Goal: Information Seeking & Learning: Learn about a topic

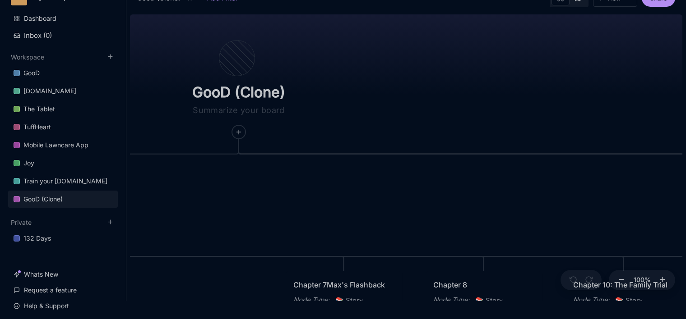
scroll to position [45, 0]
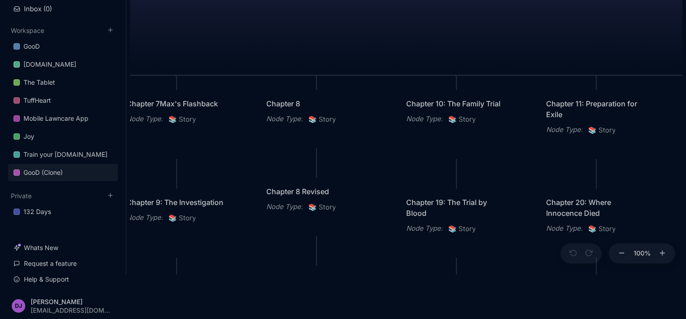
drag, startPoint x: 500, startPoint y: 157, endPoint x: 333, endPoint y: 2, distance: 227.6
click at [333, 2] on div "GooD (Clone) PLOT Node Type : 💎 Epic Status : Done Plot Revised Node Type : 📚 S…" at bounding box center [406, 129] width 552 height 291
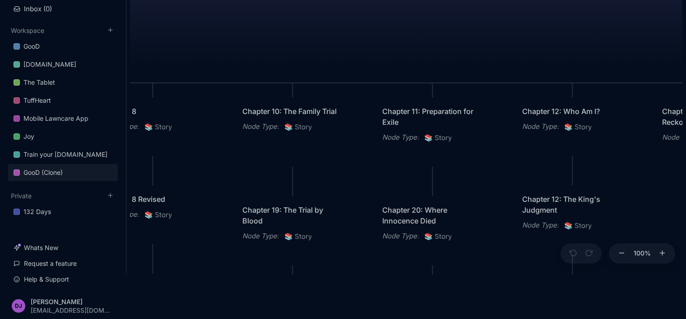
drag, startPoint x: 474, startPoint y: 45, endPoint x: 211, endPoint y: 55, distance: 262.8
click at [211, 55] on div "GooD (Clone) PLOT Node Type : 💎 Epic Status : Done Plot Revised Node Type : 📚 S…" at bounding box center [406, 129] width 552 height 291
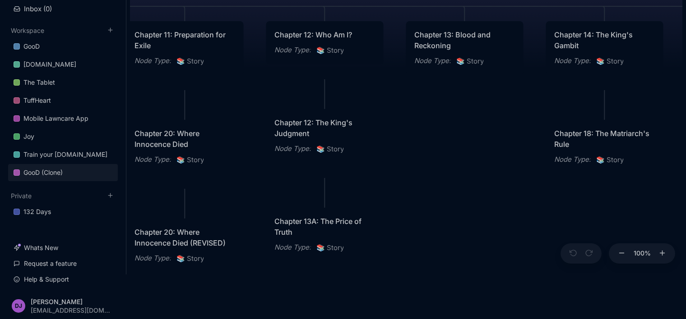
drag, startPoint x: 549, startPoint y: 60, endPoint x: 400, endPoint y: -20, distance: 168.7
click at [400, 0] on html "MW My workspace Dashboard Inbox ( 0 ) Workspace GooD [DOMAIN_NAME] The Tablet T…" at bounding box center [343, 114] width 686 height 319
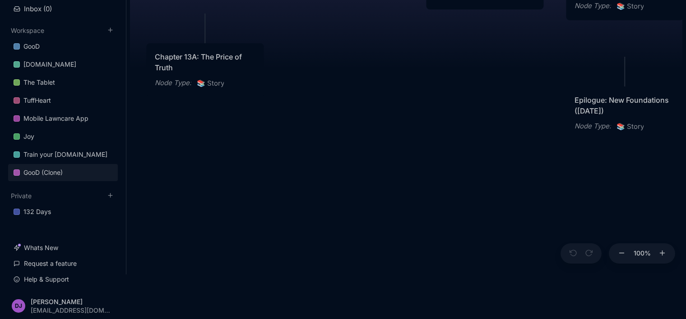
drag, startPoint x: 508, startPoint y: 261, endPoint x: 388, endPoint y: 94, distance: 205.3
click at [388, 94] on div "GooD (Clone) PLOT Node Type : 💎 Epic Status : Done Plot Revised Node Type : 📚 S…" at bounding box center [406, 129] width 552 height 291
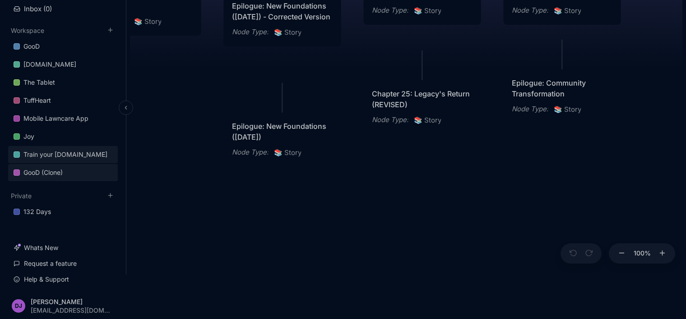
drag, startPoint x: 473, startPoint y: 122, endPoint x: 114, endPoint y: 155, distance: 360.7
click at [114, 155] on div "MW My workspace Dashboard Inbox ( 0 ) Workspace GooD [DOMAIN_NAME] The Tablet T…" at bounding box center [343, 114] width 686 height 319
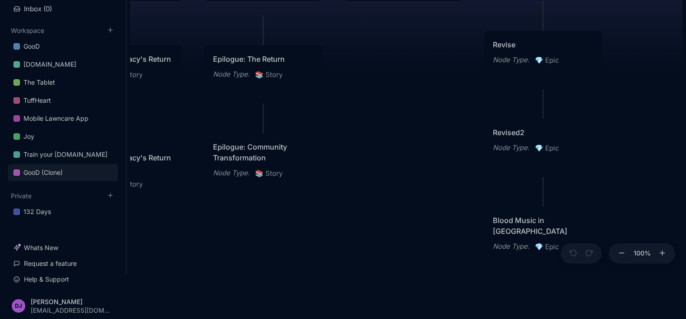
drag, startPoint x: 426, startPoint y: 195, endPoint x: 143, endPoint y: 254, distance: 288.5
click at [143, 254] on div "GooD (Clone) PLOT Node Type : 💎 Epic Status : Done Plot Revised Node Type : 📚 S…" at bounding box center [406, 129] width 552 height 291
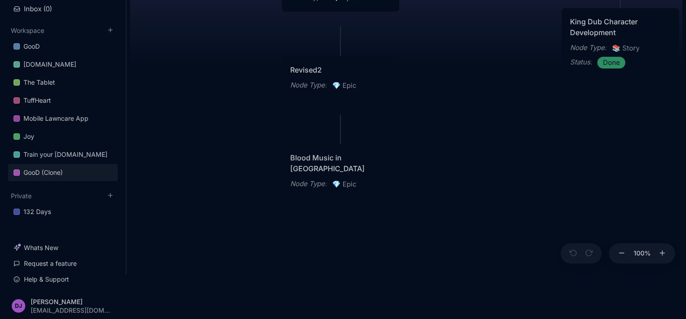
drag, startPoint x: 402, startPoint y: 193, endPoint x: 200, endPoint y: 130, distance: 211.6
click at [200, 130] on div "GooD (Clone) PLOT Node Type : 💎 Epic Status : Done Plot Revised Node Type : 📚 S…" at bounding box center [406, 129] width 552 height 291
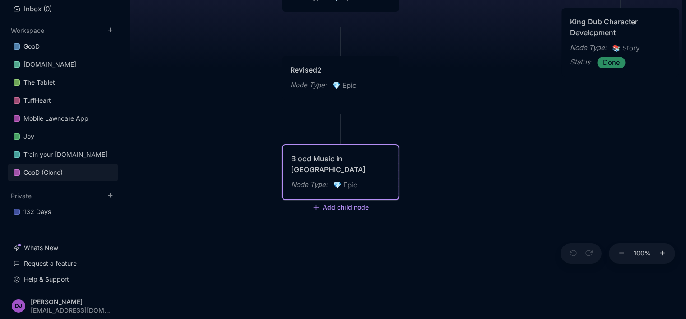
click at [342, 173] on div "Blood Music in [GEOGRAPHIC_DATA]" at bounding box center [340, 164] width 99 height 22
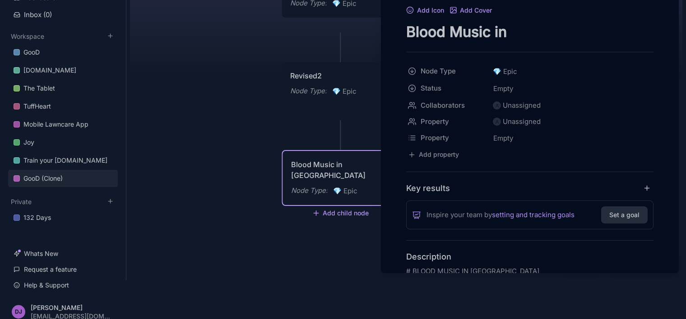
scroll to position [45, 0]
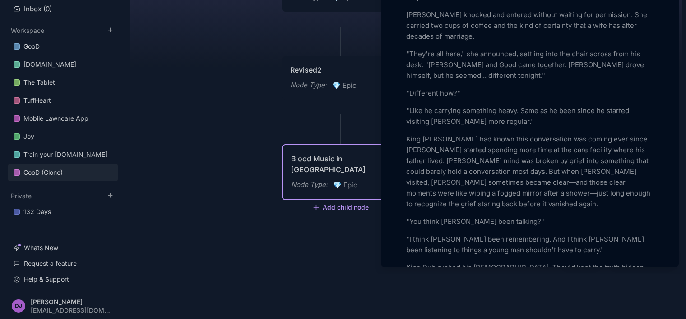
scroll to position [2815, 0]
click at [497, 126] on p ""Like he carrying something heavy. Same as he been since he started visiting [P…" at bounding box center [529, 116] width 247 height 22
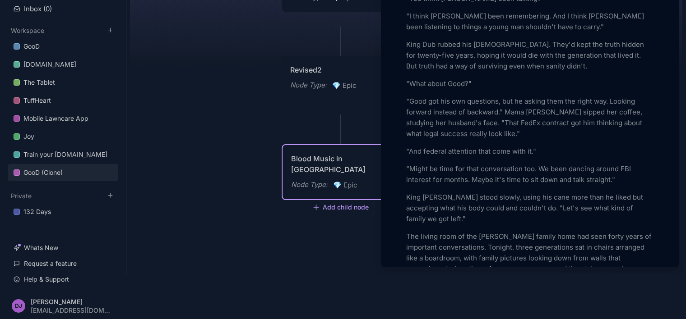
scroll to position [3048, 0]
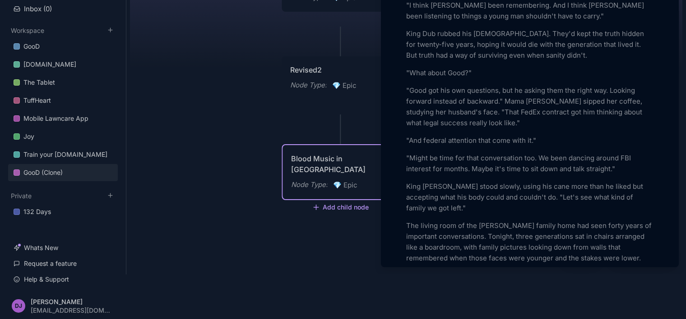
click at [461, 175] on p ""Might be time for that conversation too. We been dancing around FBI interest f…" at bounding box center [529, 164] width 247 height 22
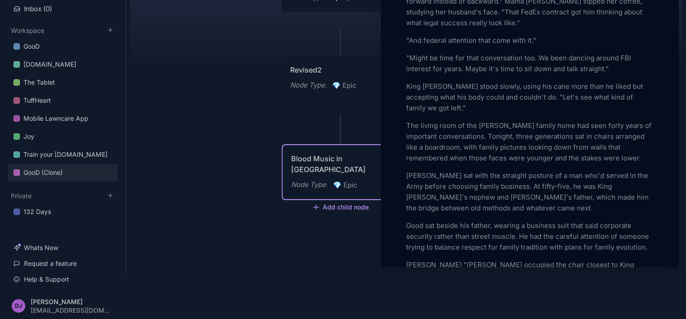
scroll to position [3166, 0]
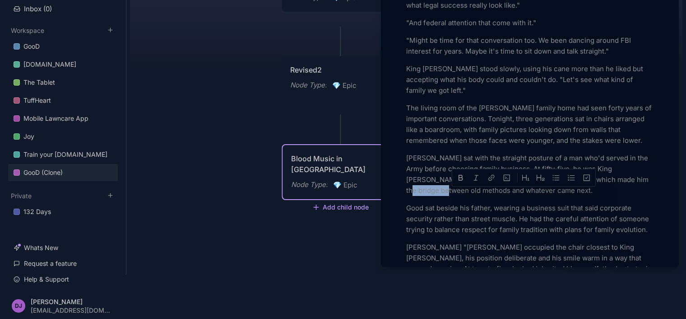
drag, startPoint x: 434, startPoint y: 208, endPoint x: 613, endPoint y: 199, distance: 179.8
click at [613, 196] on p "[PERSON_NAME] sat with the straight posture of a man who'd served in the Army b…" at bounding box center [529, 174] width 247 height 43
click at [545, 236] on p "Good sat beside his father, wearing a business suit that said corporate securit…" at bounding box center [529, 219] width 247 height 32
drag, startPoint x: 612, startPoint y: 195, endPoint x: 637, endPoint y: 197, distance: 25.3
click at [637, 196] on p "[PERSON_NAME] sat with the straight posture of a man who'd served in the Army b…" at bounding box center [529, 174] width 247 height 43
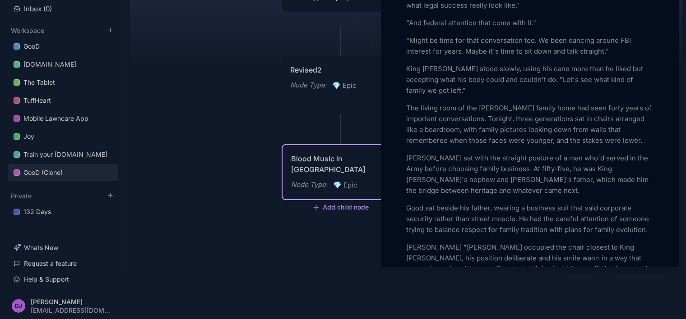
click at [542, 221] on p "Good sat beside his father, wearing a business suit that said corporate securit…" at bounding box center [529, 219] width 247 height 32
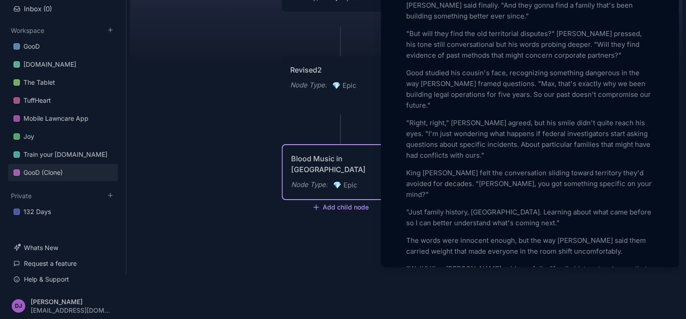
scroll to position [3744, 0]
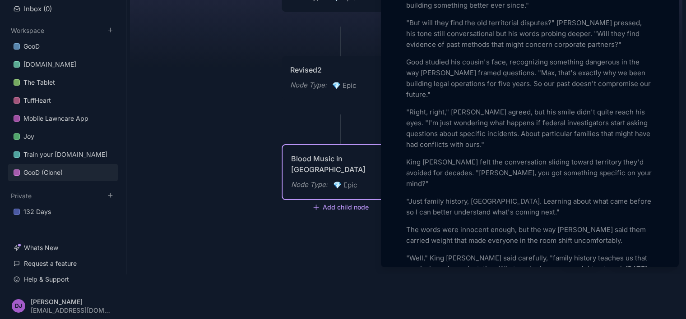
click at [451, 49] on p ""But will they find the old territorial disputes?" [PERSON_NAME] pressed, his t…" at bounding box center [529, 34] width 247 height 32
drag, startPoint x: 537, startPoint y: 128, endPoint x: 508, endPoint y: 128, distance: 28.9
click at [508, 128] on p ""Right, right," [PERSON_NAME] agreed, but his smile didn't quite reach his eyes…" at bounding box center [529, 128] width 247 height 43
drag, startPoint x: 549, startPoint y: 126, endPoint x: 524, endPoint y: 125, distance: 24.9
click at [524, 125] on p ""Right, right," [PERSON_NAME] agreed, but his smile didn't quite reach his eyes…" at bounding box center [529, 128] width 247 height 43
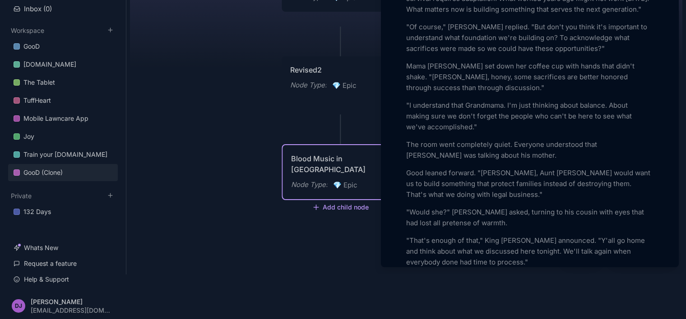
scroll to position [4026, 0]
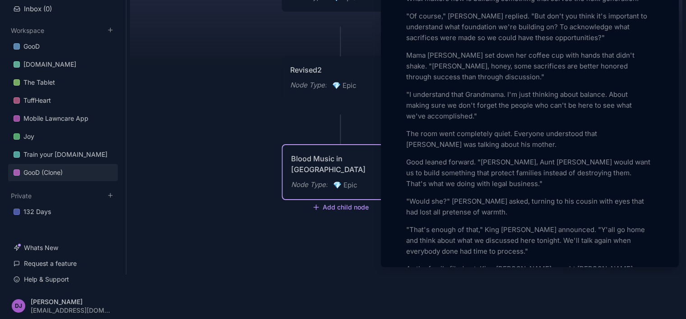
click at [441, 196] on p ""Would she?" [PERSON_NAME] asked, turning to his cousin with eyes that had lost…" at bounding box center [529, 207] width 247 height 22
click at [477, 196] on p ""Would she?" [PERSON_NAME] asked, turning to his cousin with eyes that had lost…" at bounding box center [529, 207] width 247 height 22
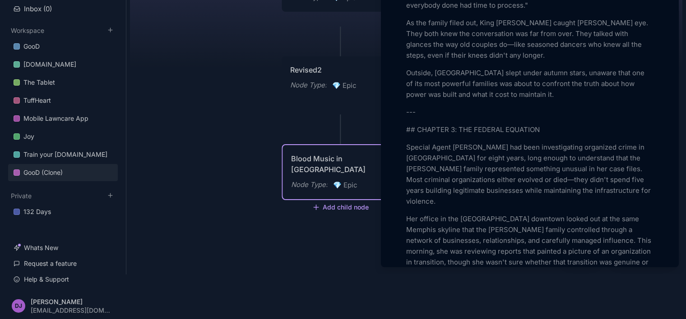
scroll to position [4294, 0]
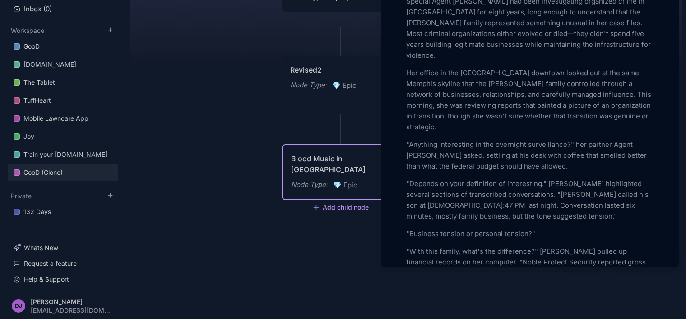
scroll to position [4436, 0]
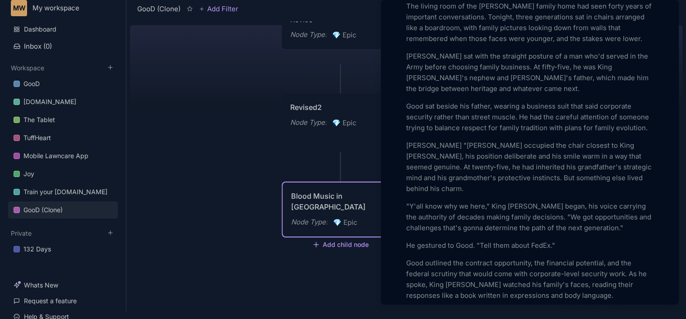
scroll to position [3295, 0]
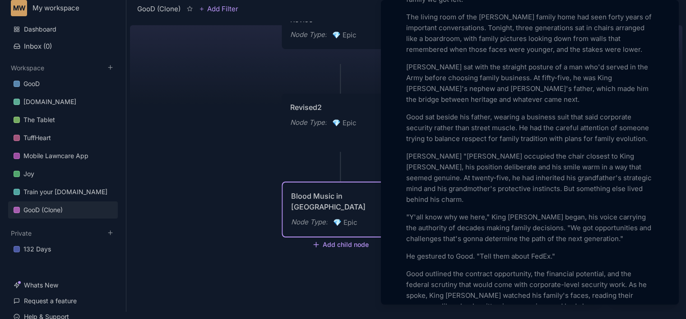
click at [641, 55] on p "The living room of the [PERSON_NAME] family home had seen forty years of import…" at bounding box center [529, 33] width 247 height 43
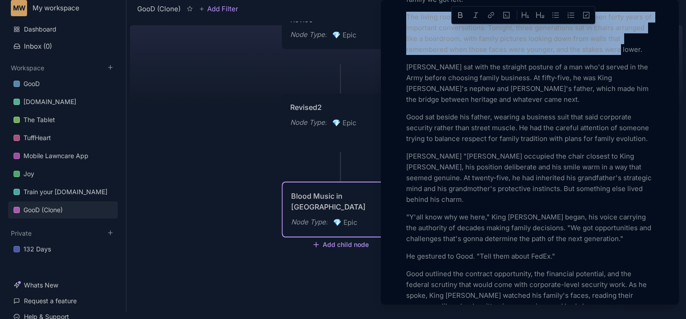
drag, startPoint x: 406, startPoint y: 31, endPoint x: 646, endPoint y: 65, distance: 242.5
click at [646, 55] on p "The living room of the [PERSON_NAME] family home had seen forty years of import…" at bounding box center [529, 33] width 247 height 43
copy p "The living room of the [PERSON_NAME] family home had seen forty years of import…"
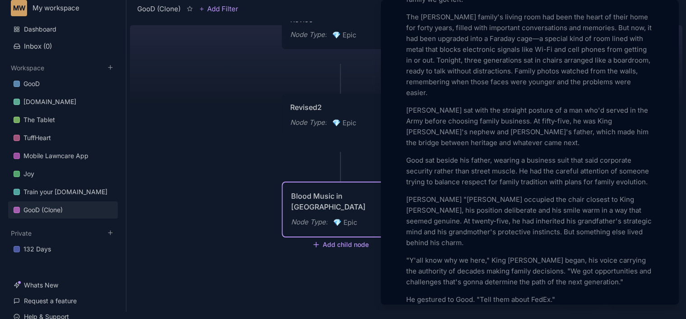
click at [614, 43] on p "The [PERSON_NAME] family's living room had been the heart of their home for for…" at bounding box center [529, 55] width 247 height 87
click at [523, 134] on p "[PERSON_NAME] sat with the straight posture of a man who'd served in the Army b…" at bounding box center [529, 126] width 247 height 43
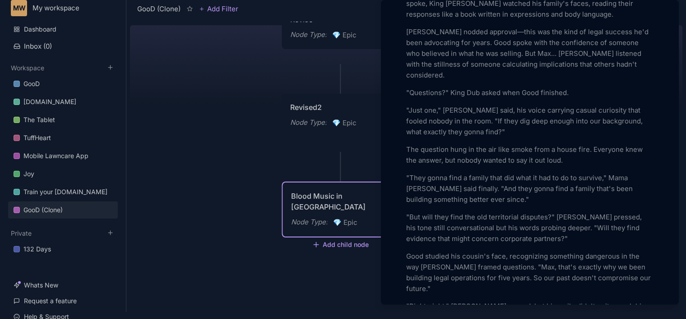
scroll to position [3652, 0]
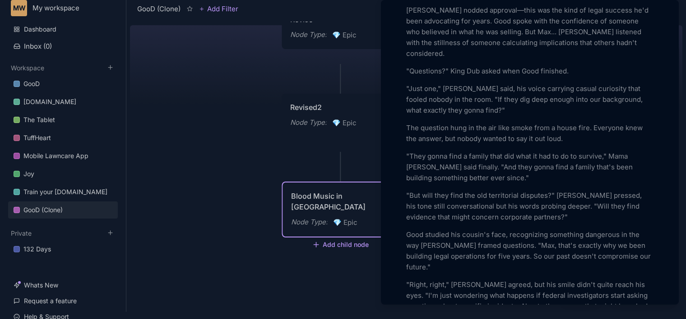
click at [522, 74] on p ""Questions?" King Dub asked when Good finished." at bounding box center [529, 71] width 247 height 11
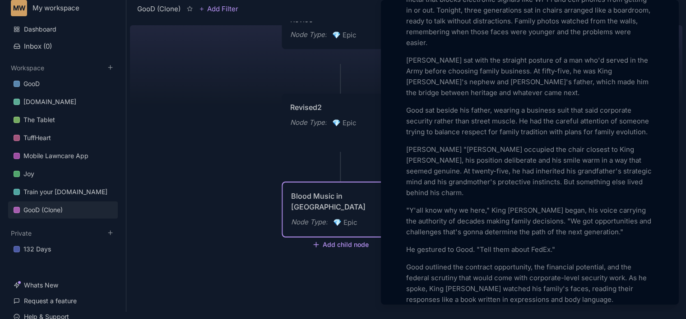
scroll to position [3334, 0]
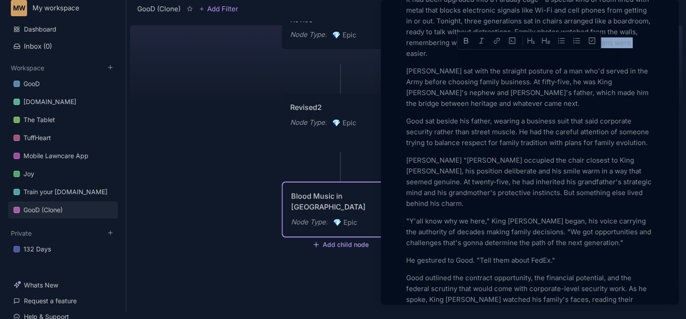
drag, startPoint x: 612, startPoint y: 58, endPoint x: 621, endPoint y: 69, distance: 14.5
click at [621, 59] on p "The [PERSON_NAME] family's living room had been the heart of their home for for…" at bounding box center [529, 15] width 247 height 87
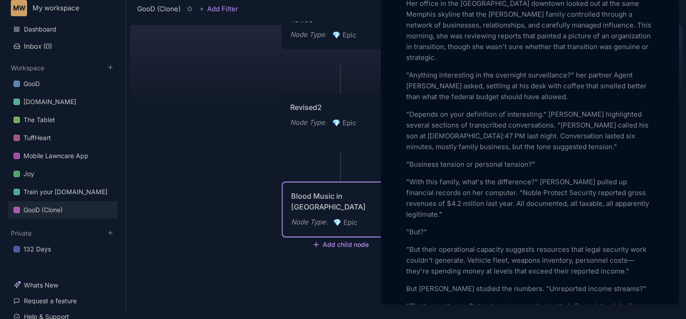
scroll to position [4568, 0]
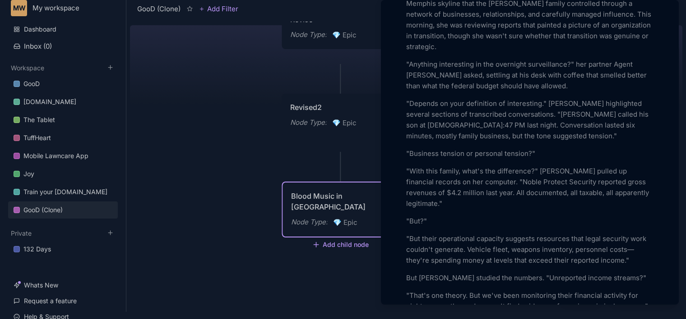
click at [539, 167] on p ""With this family, what's the difference?" [PERSON_NAME] pulled up financial re…" at bounding box center [529, 187] width 247 height 43
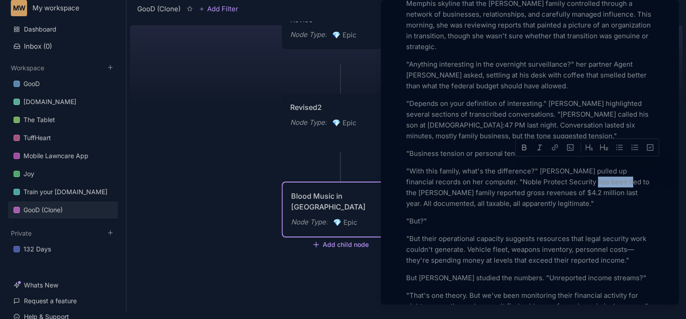
drag, startPoint x: 601, startPoint y: 166, endPoint x: 570, endPoint y: 165, distance: 31.2
click at [570, 166] on p ""With this family, what's the difference?" [PERSON_NAME] pulled up financial re…" at bounding box center [529, 187] width 247 height 43
click at [426, 175] on p ""With this family, what's the difference?" [PERSON_NAME] pulled up financial re…" at bounding box center [529, 187] width 247 height 43
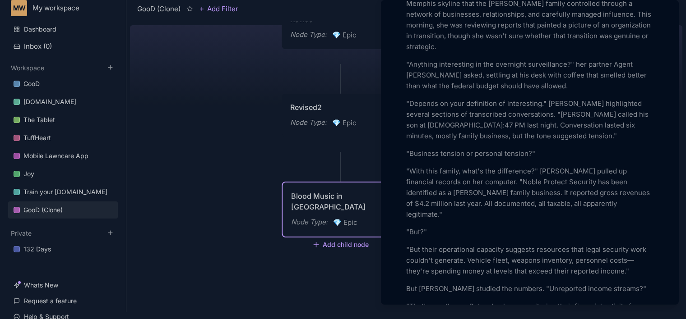
drag, startPoint x: 402, startPoint y: 151, endPoint x: 411, endPoint y: 175, distance: 25.6
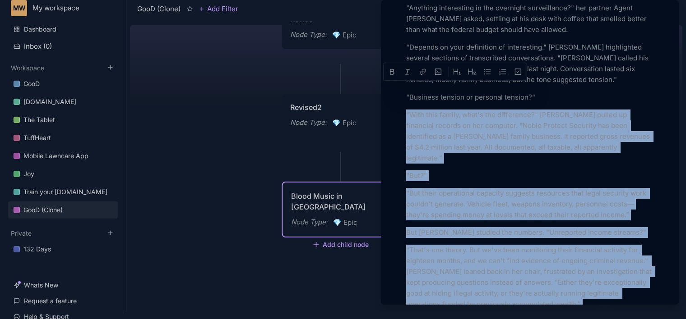
scroll to position [4651, 0]
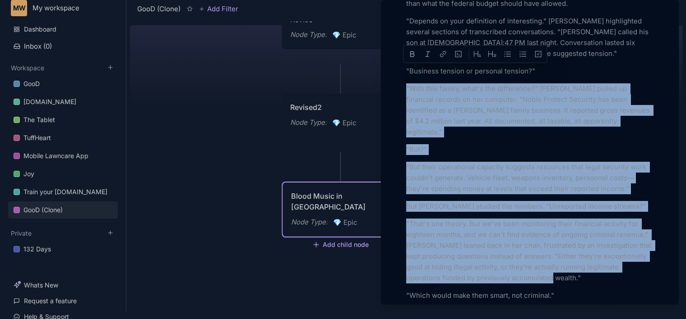
drag, startPoint x: 406, startPoint y: 152, endPoint x: 549, endPoint y: 249, distance: 172.4
copy div ""With this family, what's the difference?" [PERSON_NAME] pulled up financial re…"
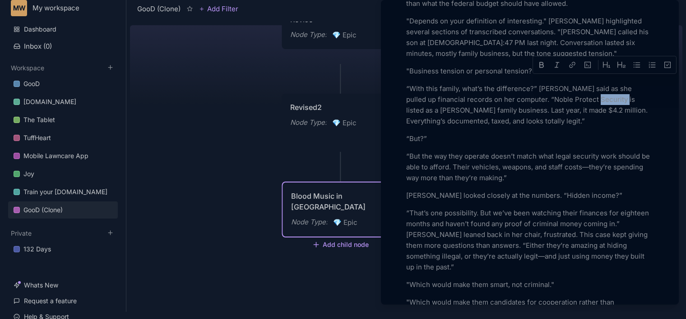
drag, startPoint x: 619, startPoint y: 83, endPoint x: 596, endPoint y: 83, distance: 23.5
click at [596, 83] on p "“With this family, what’s the difference?” [PERSON_NAME] said as she pulled up …" at bounding box center [529, 104] width 247 height 43
drag, startPoint x: 606, startPoint y: 83, endPoint x: 596, endPoint y: 84, distance: 11.0
click at [596, 84] on p "“With this family, what’s the difference?” [PERSON_NAME] said as she pulled up …" at bounding box center [529, 104] width 247 height 43
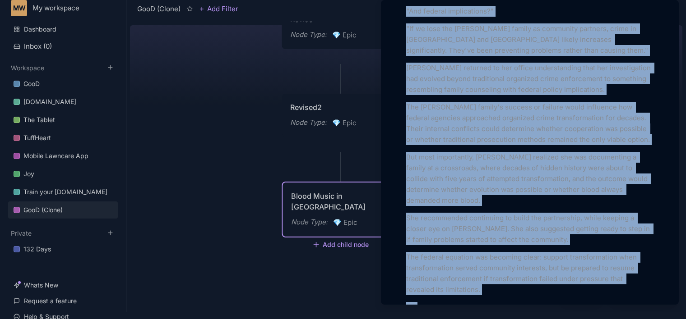
scroll to position [6261, 0]
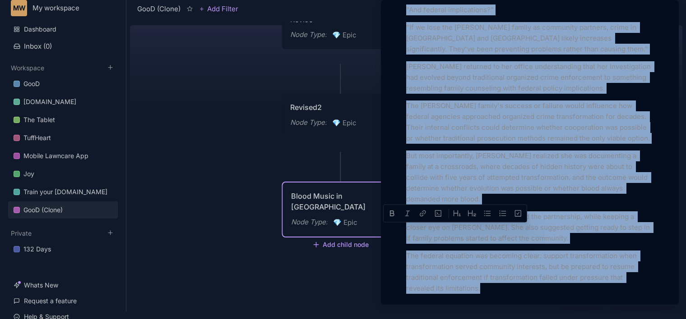
drag, startPoint x: 406, startPoint y: 56, endPoint x: 480, endPoint y: 199, distance: 161.0
copy div ""Which would make them smart, not criminal." "Which would make them candidates …"
